Goal: Task Accomplishment & Management: Manage account settings

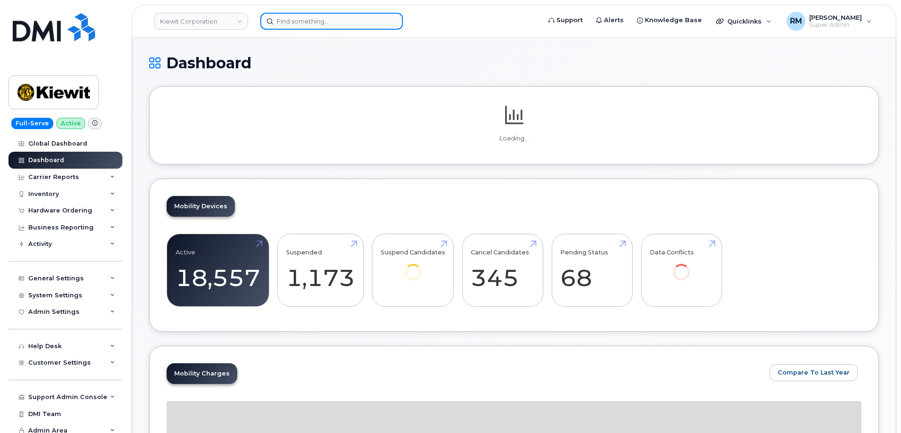
click at [300, 23] on input at bounding box center [331, 21] width 143 height 17
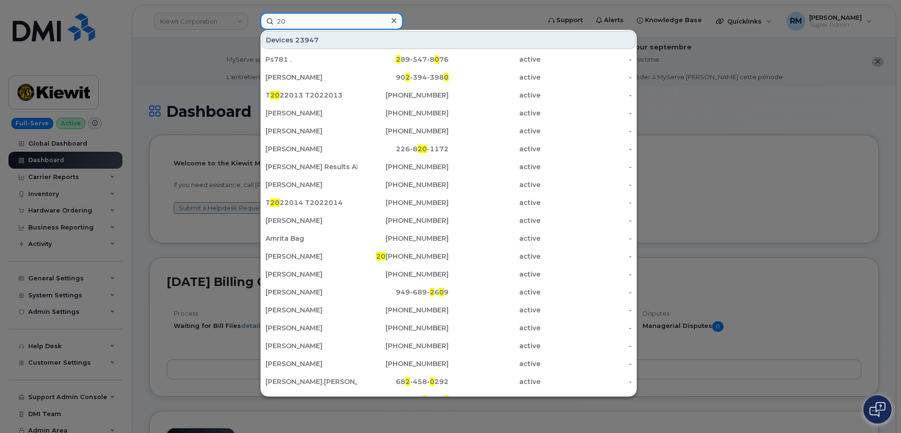
type input "2"
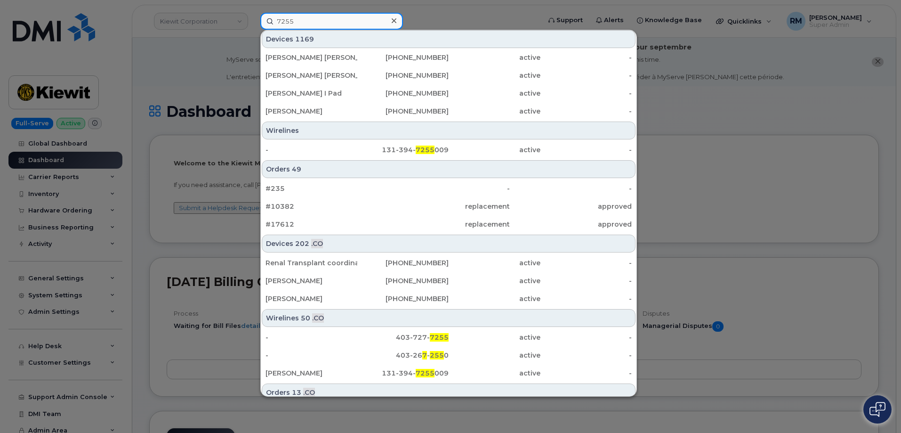
scroll to position [349, 0]
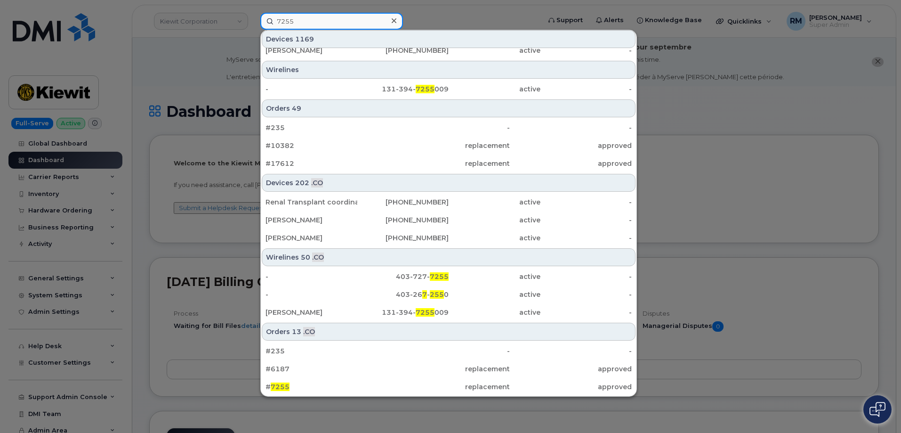
click at [290, 19] on input "7255" at bounding box center [331, 21] width 143 height 17
paste input "201-744-0"
type input "201-744-0255"
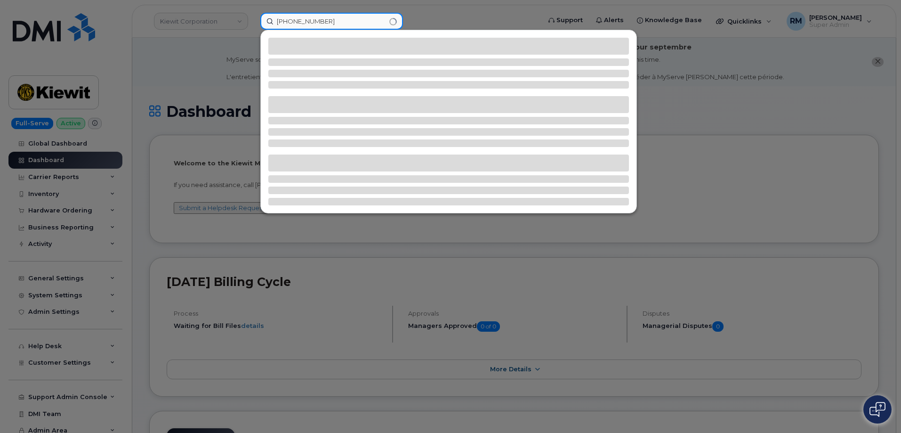
scroll to position [0, 0]
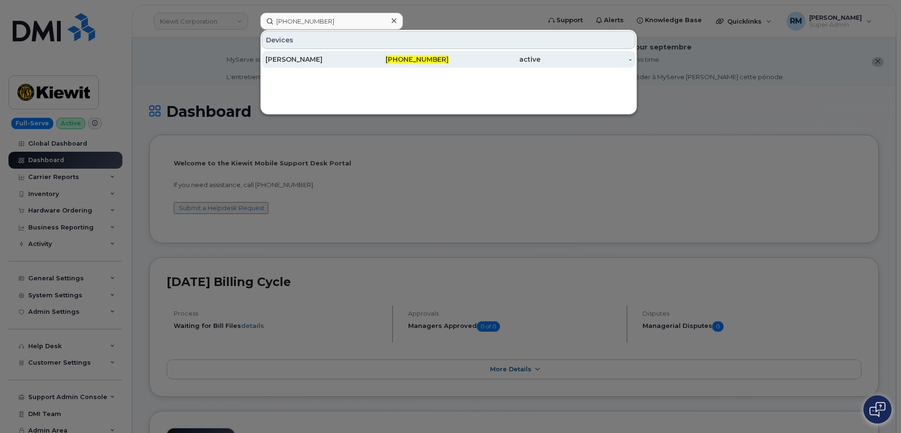
click at [331, 60] on div "JOSEPH SAMARELLI" at bounding box center [312, 59] width 92 height 9
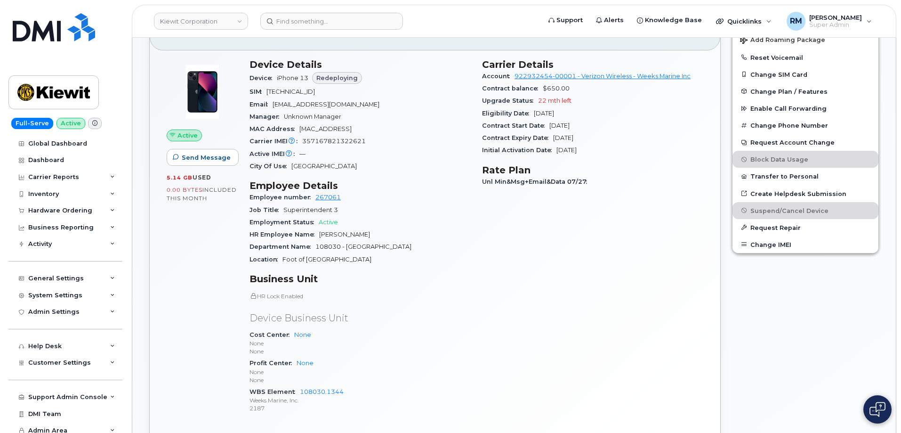
scroll to position [377, 0]
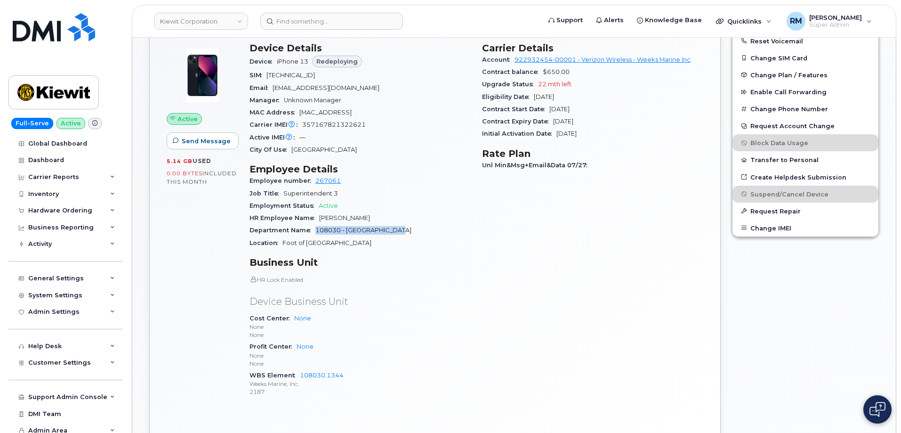
drag, startPoint x: 315, startPoint y: 231, endPoint x: 398, endPoint y: 232, distance: 83.3
click at [398, 232] on div "Department Name 108030 - Greenville Yard" at bounding box center [360, 230] width 221 height 12
click at [308, 25] on input at bounding box center [331, 21] width 143 height 17
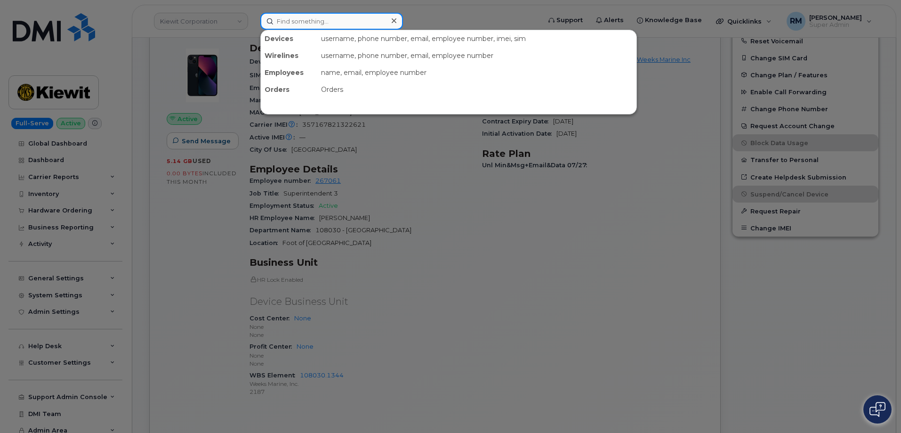
paste input "9852732091"
type input "9852732091"
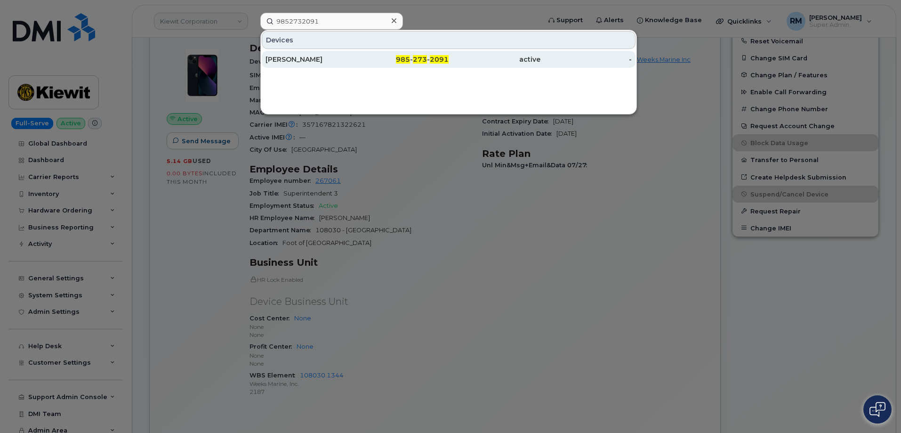
click at [321, 61] on div "PATRICK RICHARDSON" at bounding box center [312, 59] width 92 height 9
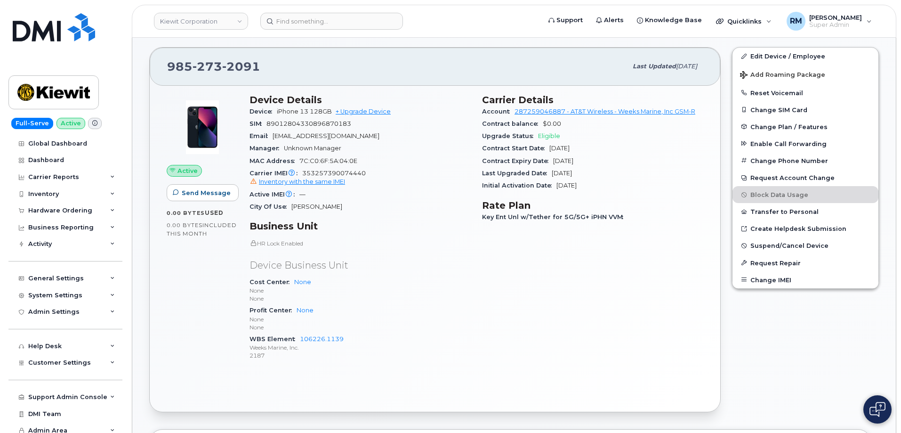
scroll to position [282, 0]
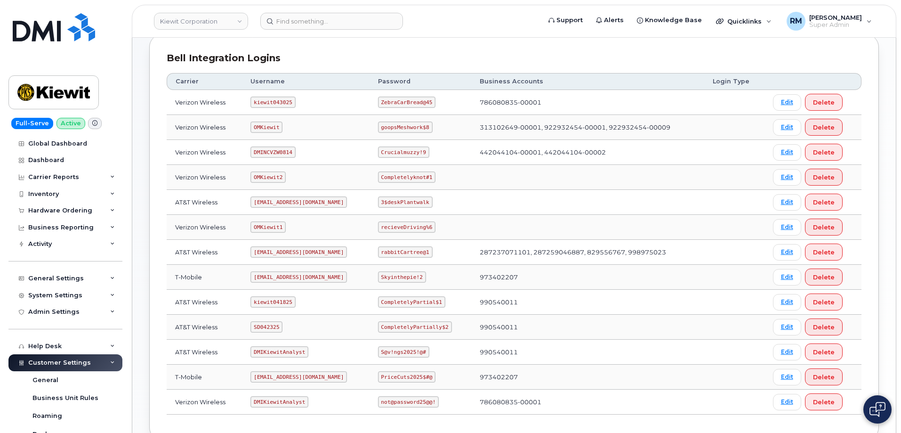
scroll to position [141, 0]
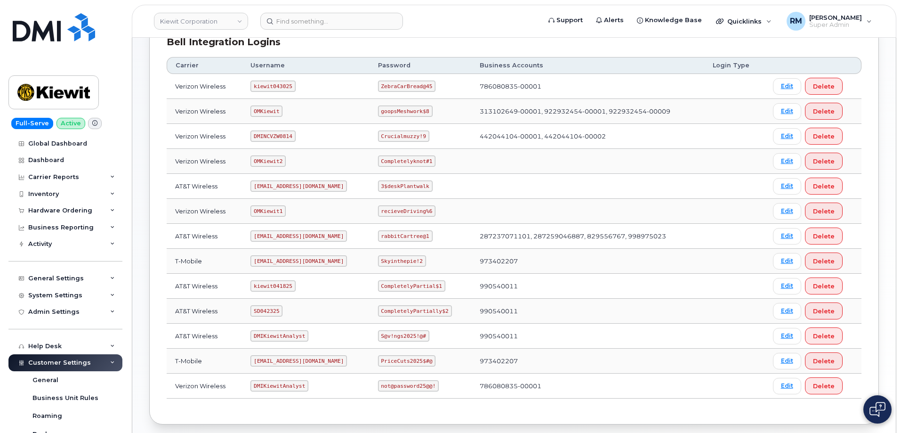
click at [264, 309] on code "SD042325" at bounding box center [266, 310] width 32 height 11
copy code "SD042325"
drag, startPoint x: 382, startPoint y: 311, endPoint x: 445, endPoint y: 308, distance: 63.6
click at [445, 308] on code "CompletelyPartially$2" at bounding box center [415, 310] width 74 height 11
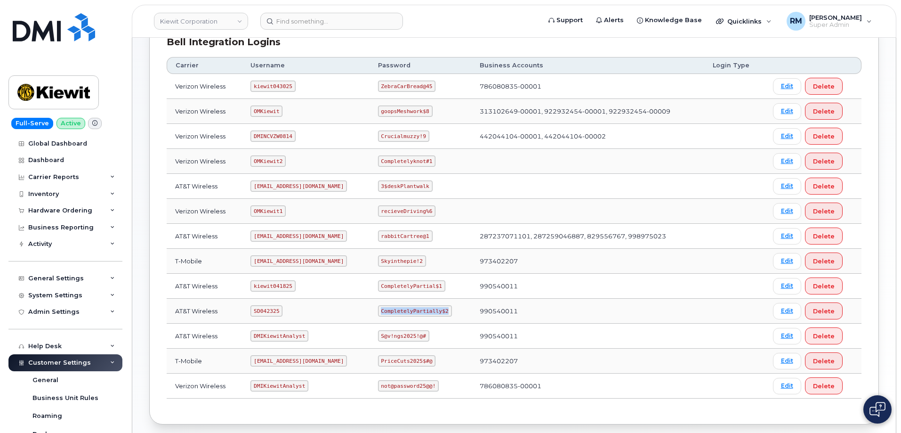
copy code "CompletelyPartially$2"
drag, startPoint x: 255, startPoint y: 237, endPoint x: 322, endPoint y: 237, distance: 67.3
click at [322, 237] on td "ms-kiewit@dminc.com" at bounding box center [305, 236] width 127 height 25
copy code "ms-kiewit@dminc.com"
drag, startPoint x: 381, startPoint y: 235, endPoint x: 449, endPoint y: 238, distance: 67.9
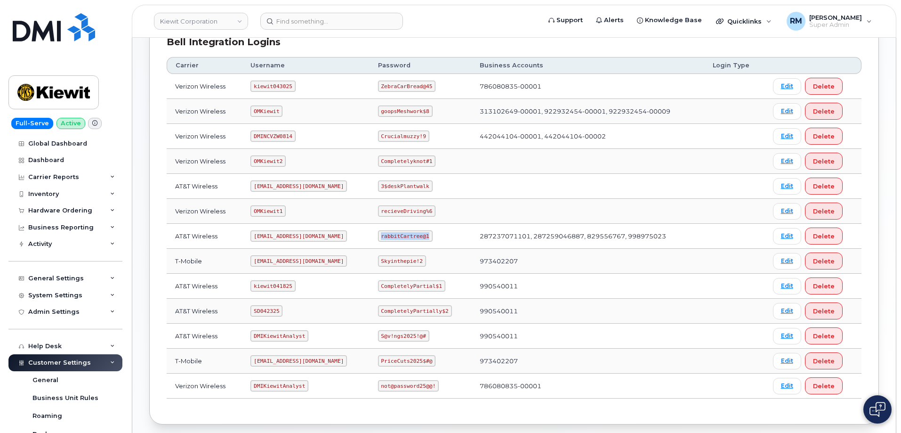
click at [449, 238] on td "rabbitCartree@1" at bounding box center [421, 236] width 102 height 25
copy code "rabbitCartree@1"
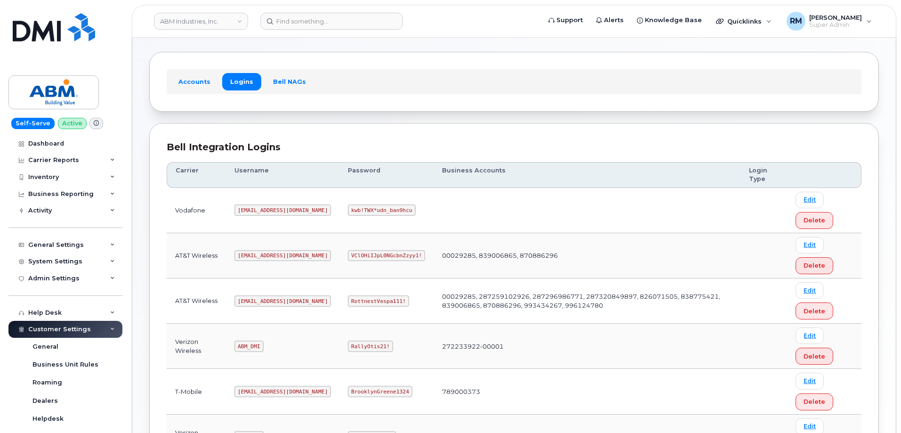
scroll to position [141, 0]
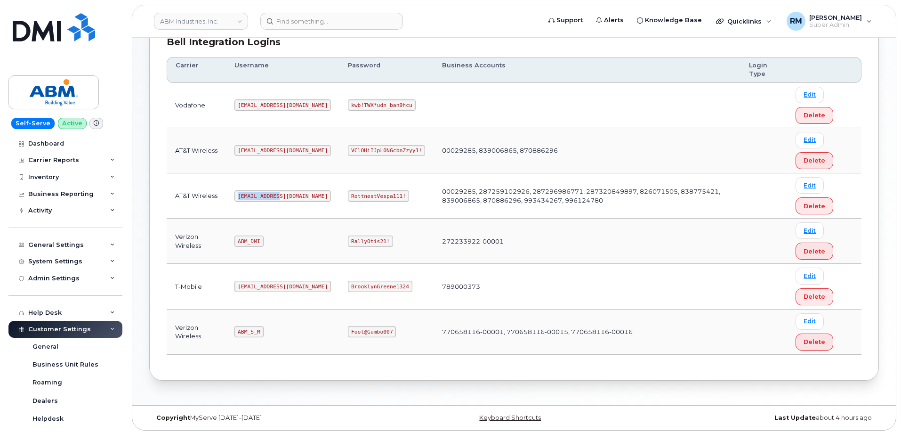
drag, startPoint x: 238, startPoint y: 195, endPoint x: 291, endPoint y: 194, distance: 53.2
click at [292, 194] on td "abm@dminc.com" at bounding box center [282, 195] width 113 height 45
copy code "abm@dminc.com"
click at [348, 196] on code "RottnestVespa111!" at bounding box center [378, 195] width 61 height 11
click at [348, 197] on code "RottnestVespa111!" at bounding box center [378, 195] width 61 height 11
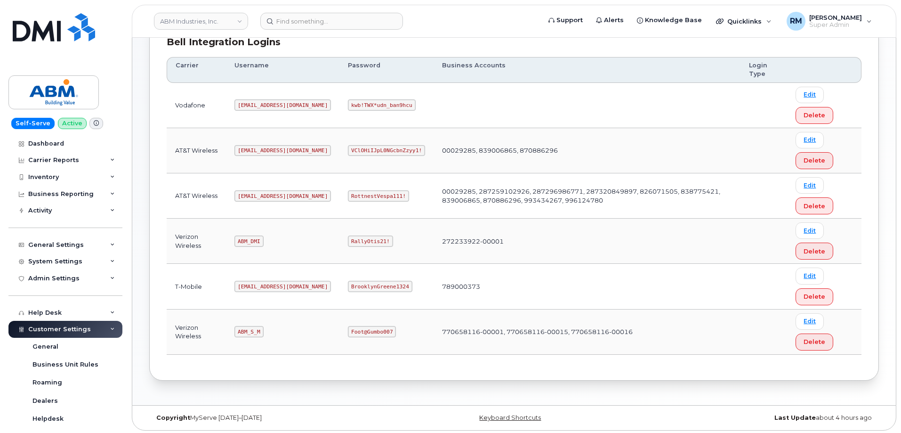
click at [350, 198] on code "RottnestVespa111!" at bounding box center [378, 195] width 61 height 11
copy code "RottnestVespa111"
drag, startPoint x: 239, startPoint y: 330, endPoint x: 264, endPoint y: 328, distance: 25.0
click at [264, 328] on td "ABM_S_M" at bounding box center [282, 331] width 113 height 45
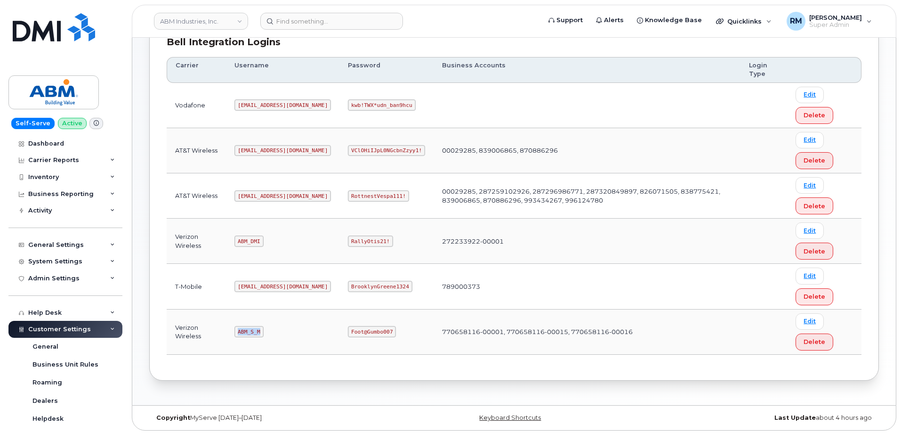
copy code "ABM_S_M"
drag, startPoint x: 318, startPoint y: 331, endPoint x: 356, endPoint y: 327, distance: 38.4
click at [356, 327] on code "Foot@Gumbo007" at bounding box center [372, 331] width 48 height 11
copy code "Foot@Gumbo007"
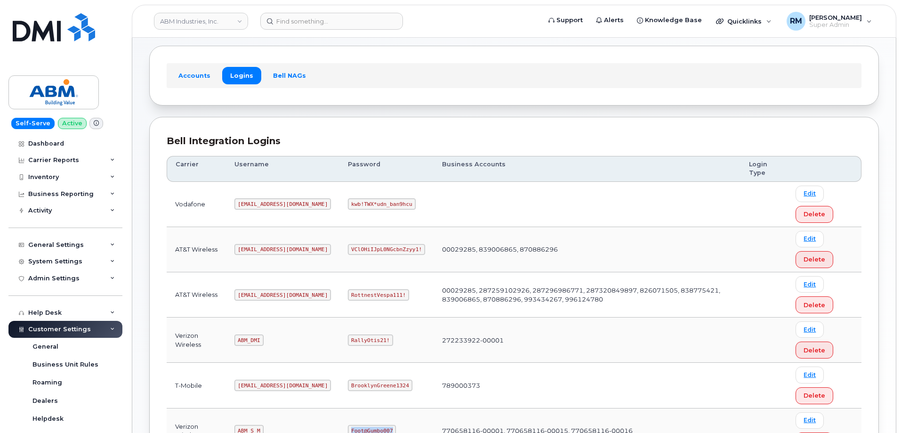
scroll to position [0, 0]
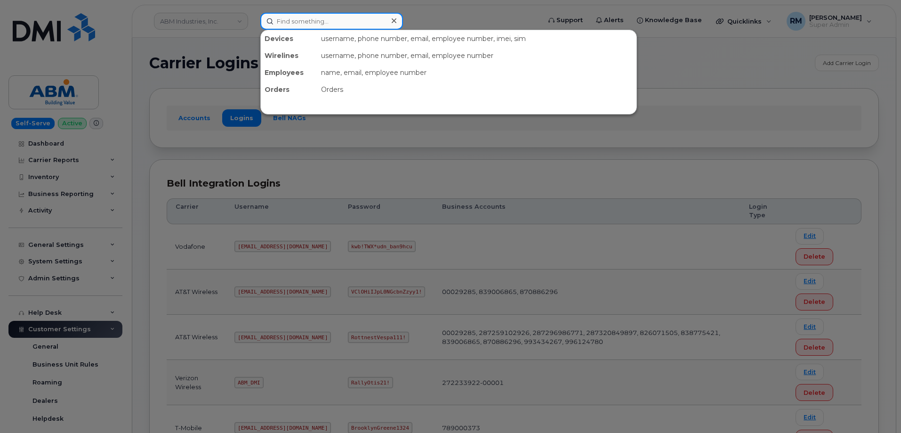
click at [303, 16] on input at bounding box center [331, 21] width 143 height 17
click at [287, 19] on input at bounding box center [331, 21] width 143 height 17
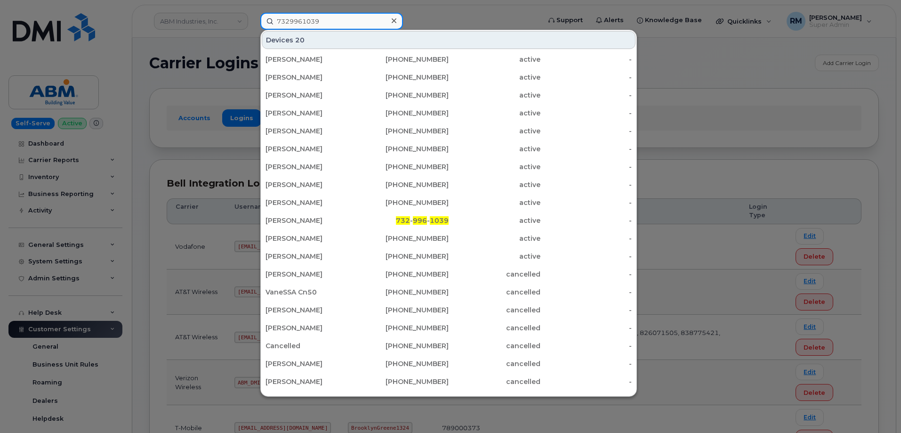
type input "7329961039"
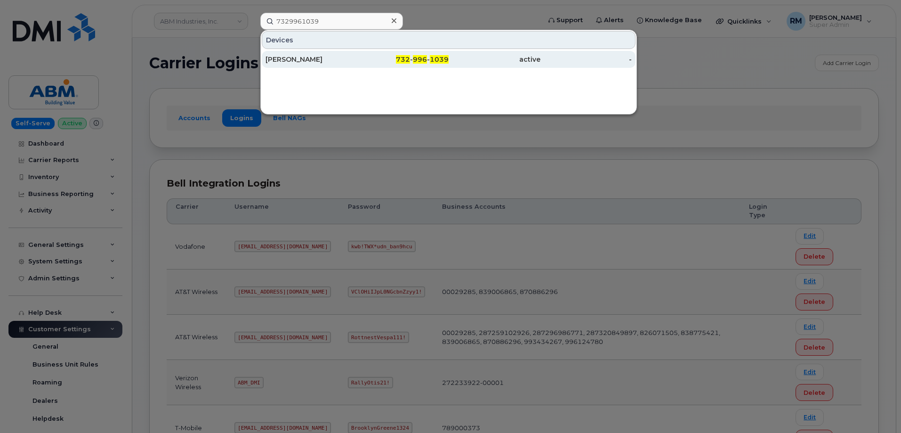
click at [297, 59] on div "Jill Chapman" at bounding box center [312, 59] width 92 height 9
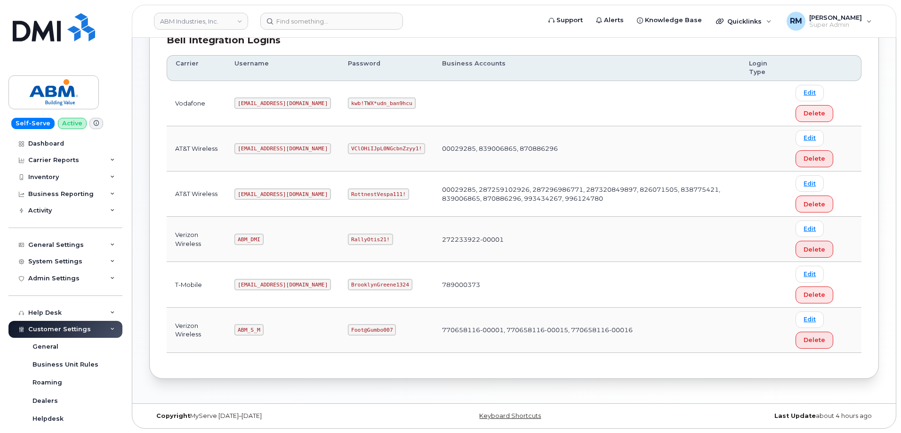
scroll to position [144, 0]
drag, startPoint x: 239, startPoint y: 330, endPoint x: 271, endPoint y: 330, distance: 32.0
click at [271, 330] on td "ABM_S_M" at bounding box center [282, 329] width 113 height 45
copy code "ABM_S_M"
drag, startPoint x: 318, startPoint y: 330, endPoint x: 355, endPoint y: 330, distance: 37.2
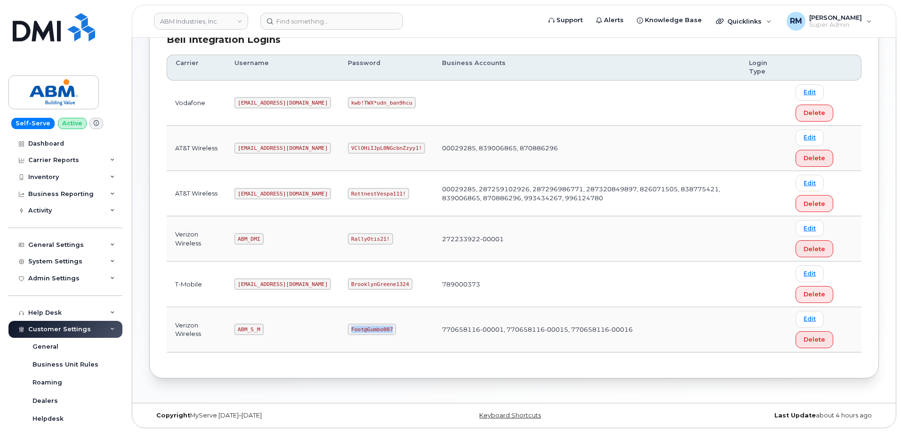
click at [355, 330] on code "Foot@Gumbo007" at bounding box center [372, 328] width 48 height 11
copy code "Foot@Gumbo007"
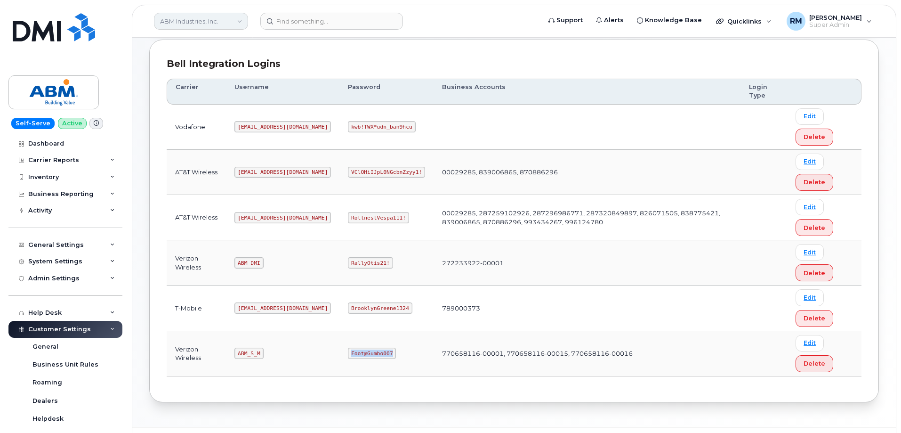
scroll to position [97, 0]
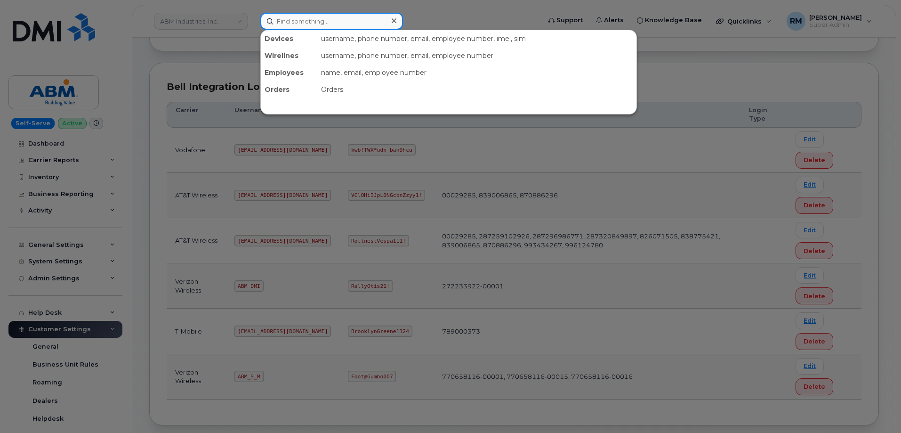
click at [316, 22] on input at bounding box center [331, 21] width 143 height 17
click at [462, 8] on div at bounding box center [450, 216] width 901 height 433
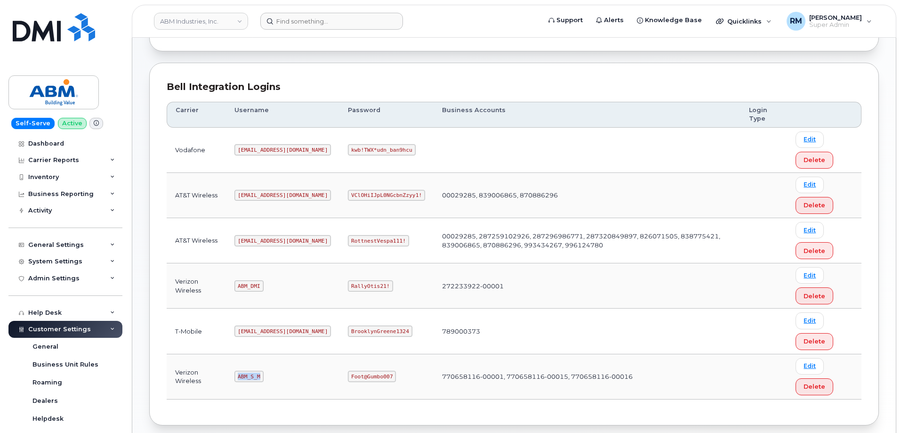
drag, startPoint x: 239, startPoint y: 377, endPoint x: 278, endPoint y: 377, distance: 39.6
click at [278, 377] on td "ABM_S_M" at bounding box center [282, 376] width 113 height 45
copy code "ABM_S_M"
click at [810, 365] on link "Edit" at bounding box center [810, 366] width 28 height 16
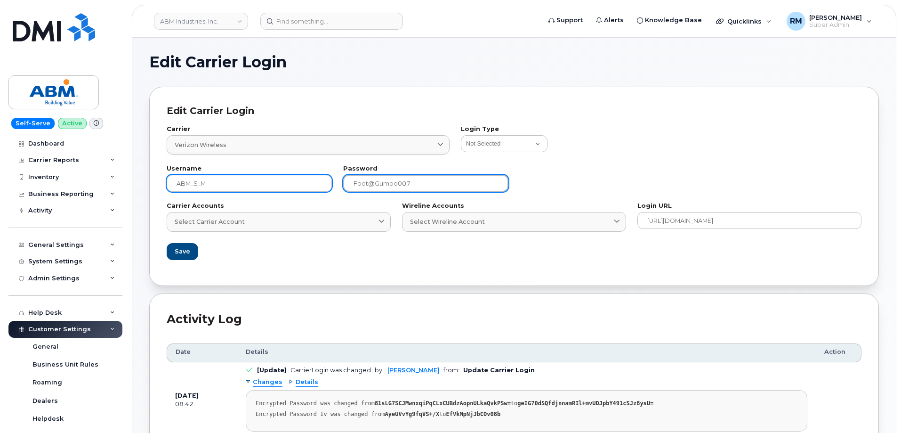
drag, startPoint x: 422, startPoint y: 177, endPoint x: 279, endPoint y: 177, distance: 143.1
click at [281, 177] on div "Username ABM_S_M Password Foot@Gumbo007" at bounding box center [514, 178] width 706 height 37
paste input "Headset34blue!"
type input "Headset34blue!"
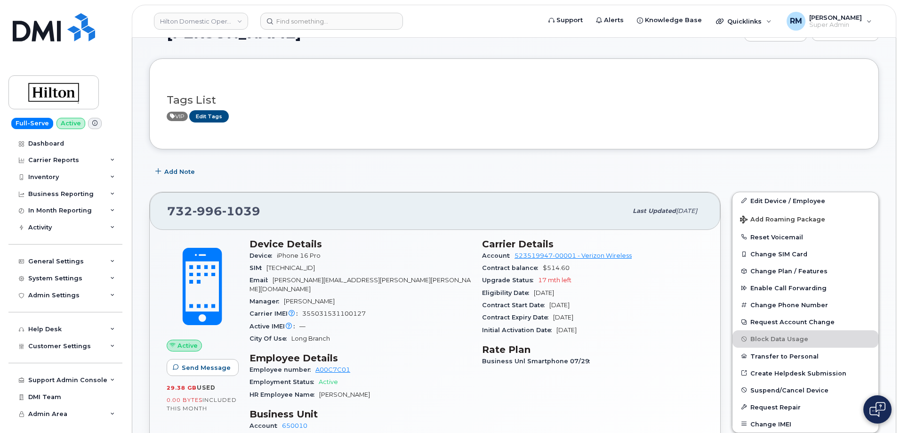
scroll to position [94, 0]
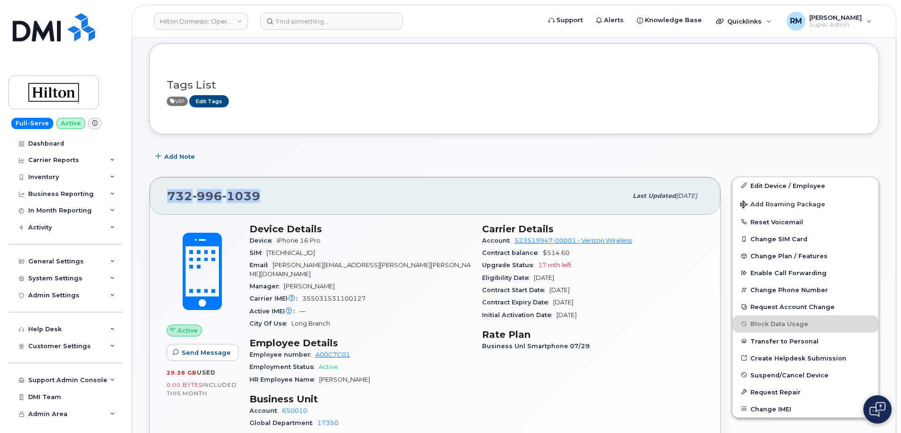
drag, startPoint x: 263, startPoint y: 197, endPoint x: 157, endPoint y: 201, distance: 106.5
click at [157, 201] on div "[PHONE_NUMBER] Last updated [DATE]" at bounding box center [435, 196] width 571 height 38
copy span "[PHONE_NUMBER]"
click at [337, 153] on div "Add Note" at bounding box center [514, 156] width 730 height 17
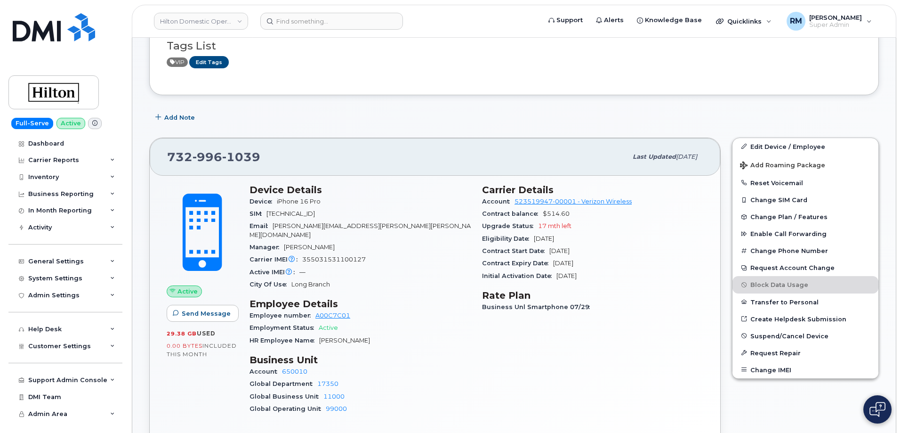
scroll to position [47, 0]
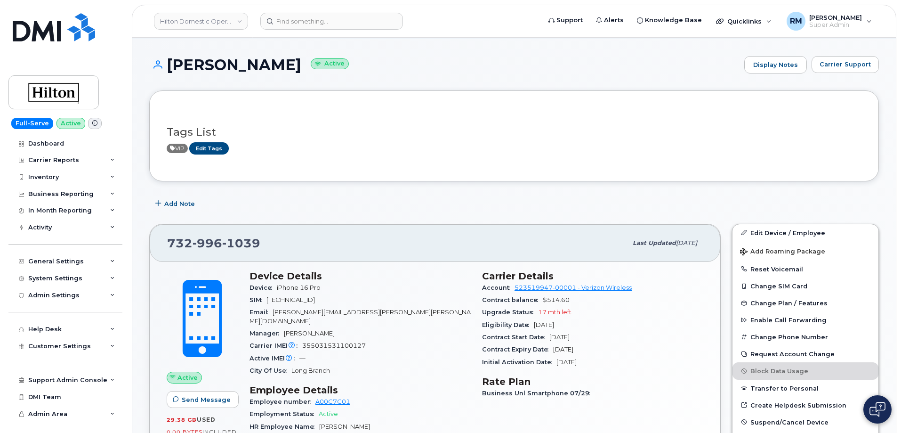
drag, startPoint x: 339, startPoint y: 180, endPoint x: 347, endPoint y: 181, distance: 8.0
click at [342, 180] on div "Tags List VIP Edit Tags" at bounding box center [514, 135] width 730 height 90
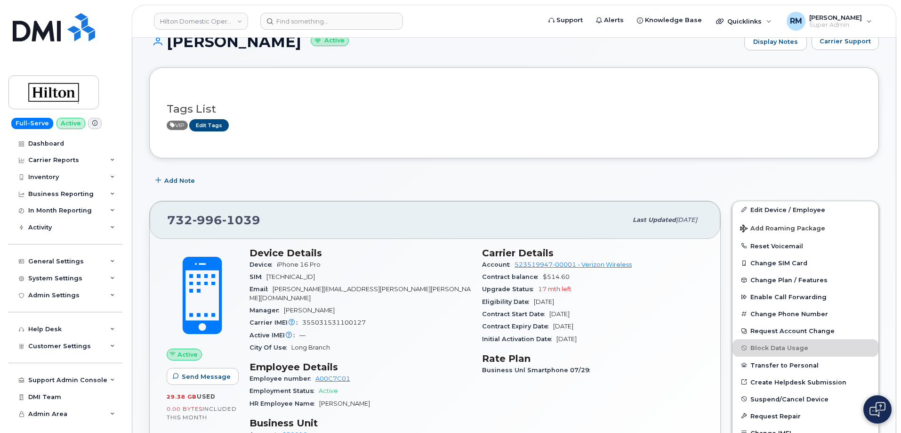
scroll to position [0, 0]
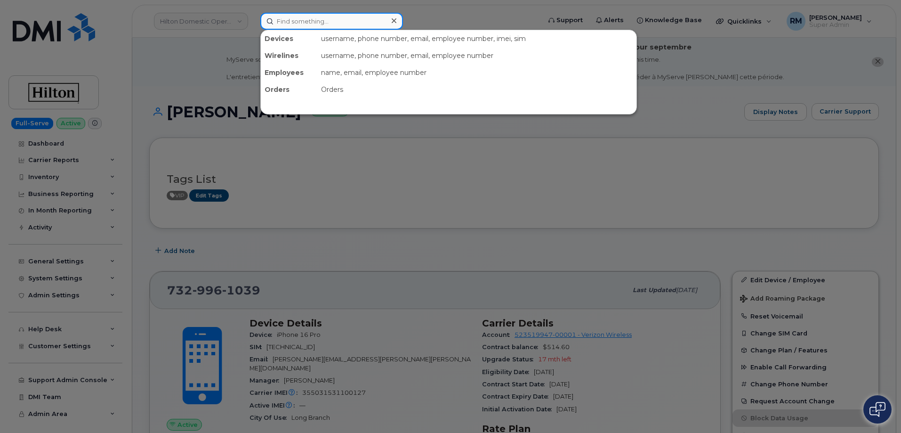
click at [302, 24] on input at bounding box center [331, 21] width 143 height 17
paste input "305-401-0838"
type input "305-401-0838"
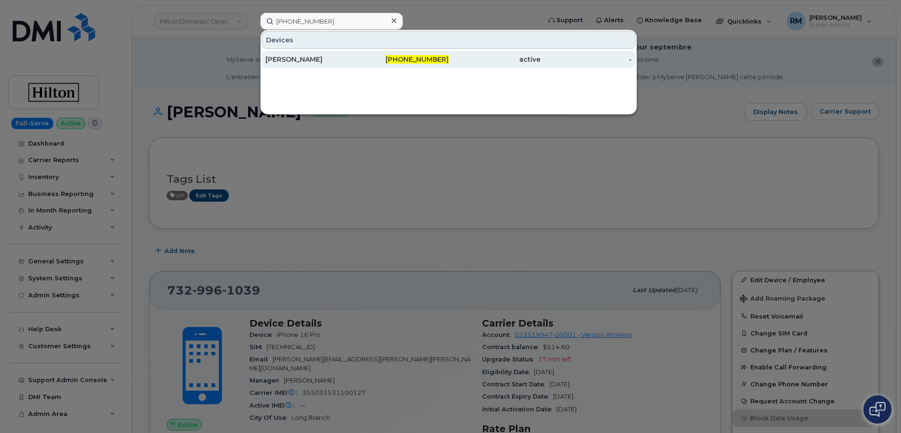
click at [282, 59] on div "Hayley Burgos" at bounding box center [312, 59] width 92 height 9
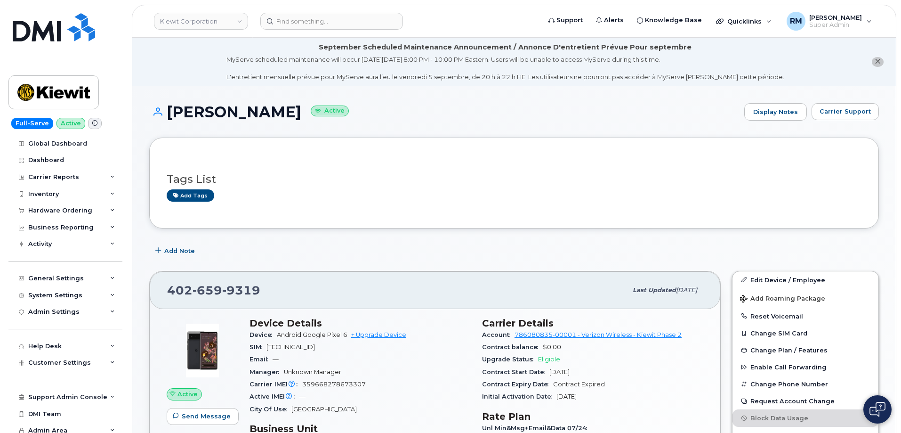
scroll to position [94, 0]
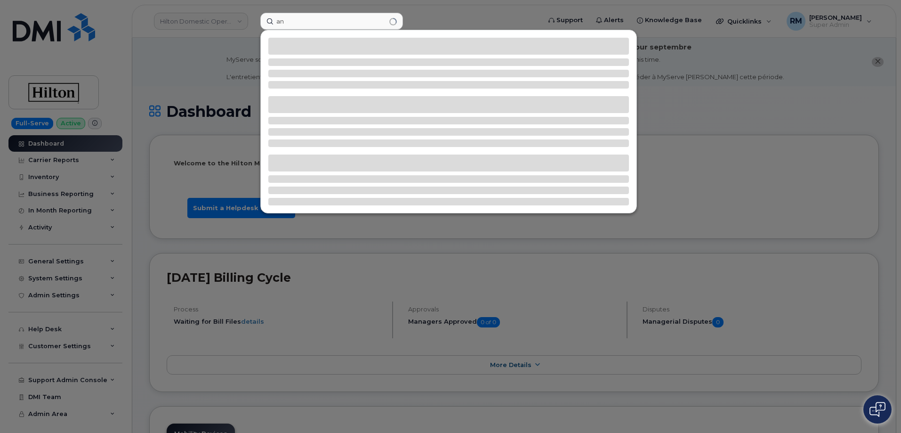
type input "a"
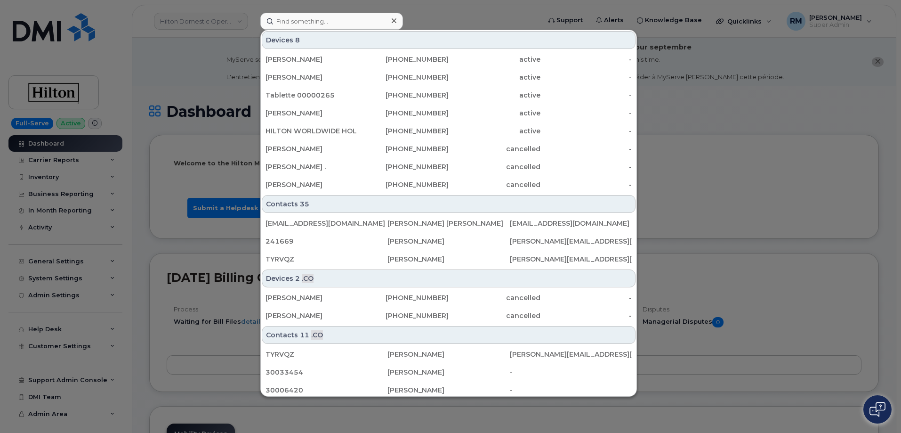
click at [186, 57] on div at bounding box center [450, 216] width 901 height 433
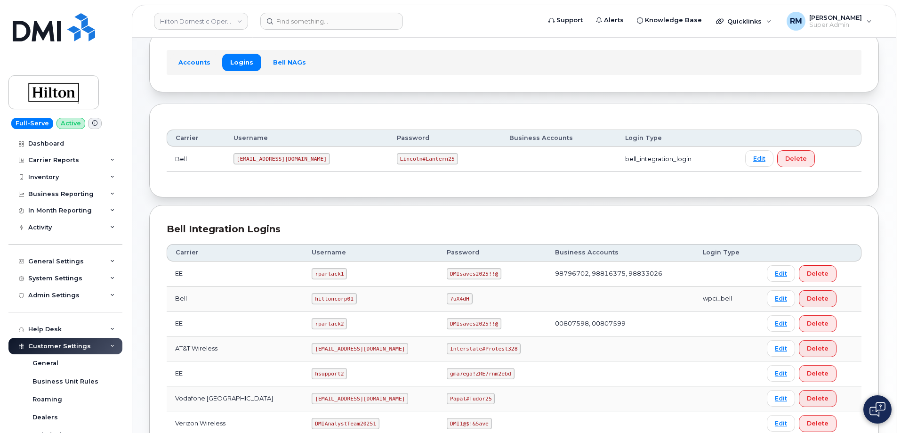
scroll to position [141, 0]
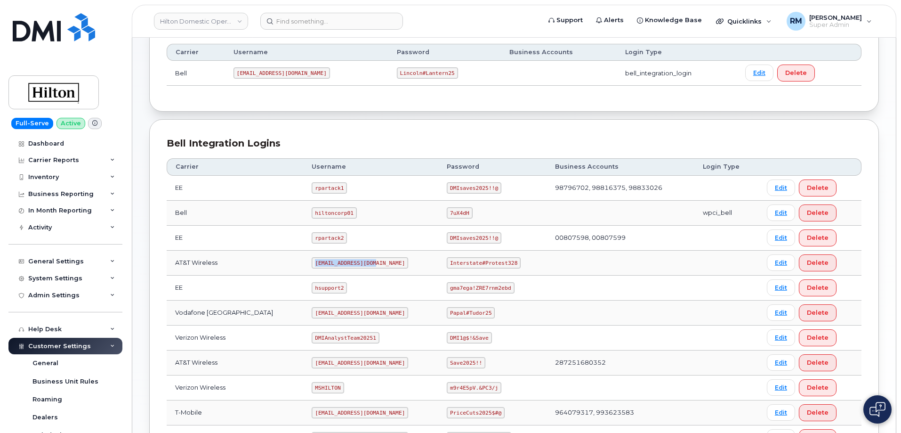
drag, startPoint x: 302, startPoint y: 264, endPoint x: 364, endPoint y: 259, distance: 62.3
click at [364, 259] on td "ms-hilton@dminc.com" at bounding box center [370, 262] width 135 height 25
copy code "ms-hilton@dminc.com"
drag, startPoint x: 439, startPoint y: 264, endPoint x: 510, endPoint y: 262, distance: 71.1
click at [510, 262] on td "Interstate#Protest328" at bounding box center [492, 262] width 108 height 25
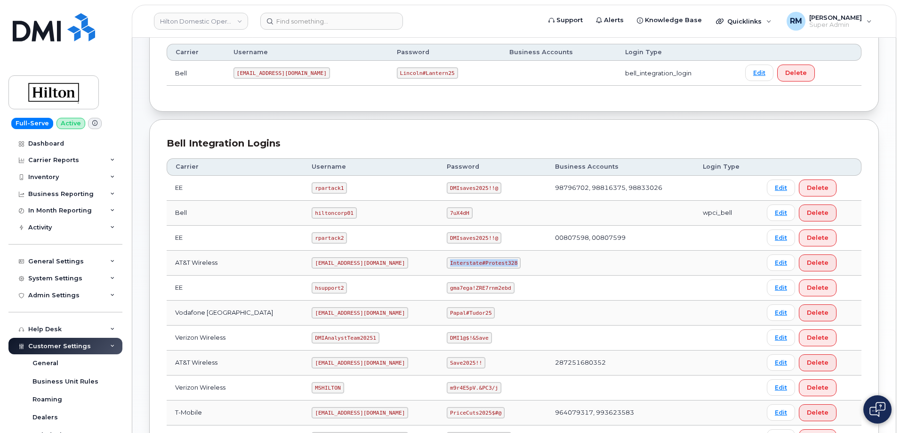
copy code "Interstate#Protest328"
